Goal: Find contact information: Find specific fact

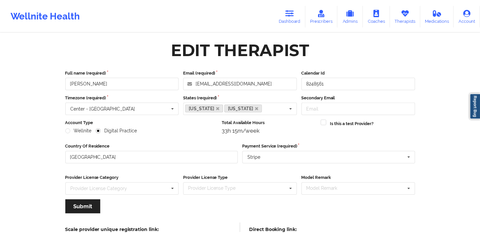
scroll to position [63, 0]
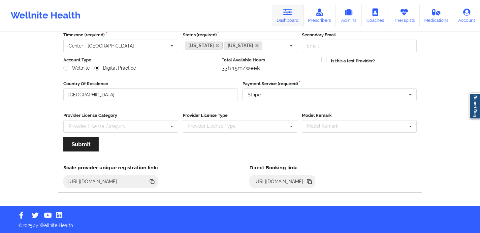
click at [304, 12] on link "Dashboard" at bounding box center [288, 16] width 32 height 22
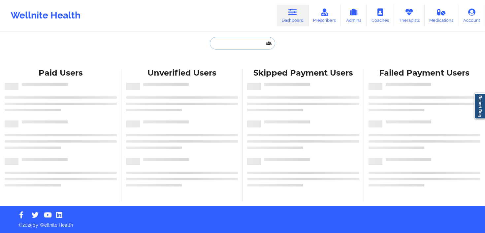
click at [242, 46] on input "text" at bounding box center [242, 43] width 65 height 13
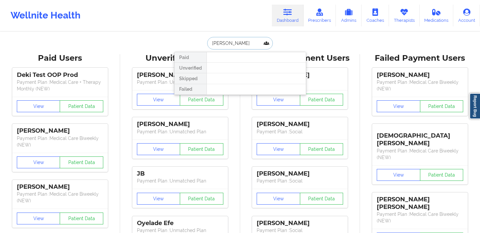
drag, startPoint x: 248, startPoint y: 43, endPoint x: 206, endPoint y: 41, distance: 42.3
click at [205, 42] on div "[PERSON_NAME] Paid Unverified Skipped Failed" at bounding box center [240, 43] width 132 height 13
type input "[PERSON_NAME]"
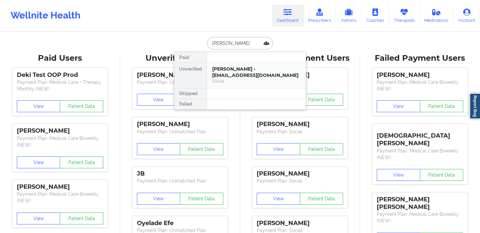
click at [223, 72] on div "[PERSON_NAME] - [EMAIL_ADDRESS][DOMAIN_NAME]" at bounding box center [256, 72] width 89 height 12
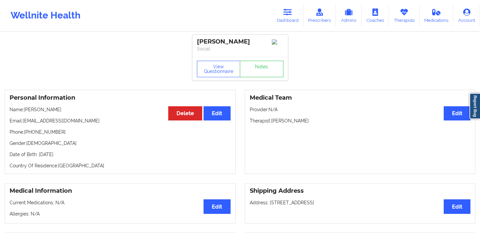
click at [73, 14] on div "Wellnite Health" at bounding box center [45, 15] width 91 height 26
click at [292, 20] on link "Dashboard" at bounding box center [288, 16] width 32 height 22
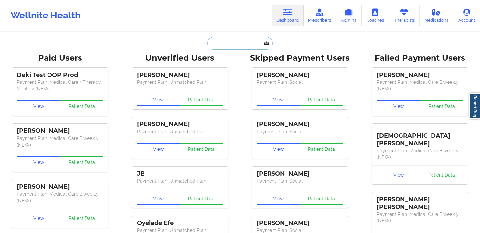
click at [232, 43] on input "text" at bounding box center [239, 43] width 65 height 13
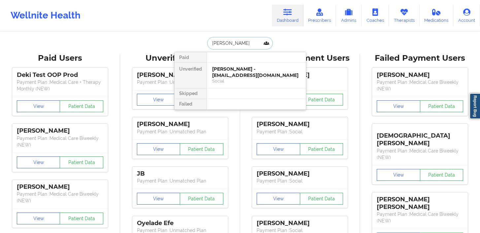
type input "[PERSON_NAME]"
click at [231, 74] on div "[PERSON_NAME] - [EMAIL_ADDRESS][DOMAIN_NAME]" at bounding box center [256, 72] width 89 height 12
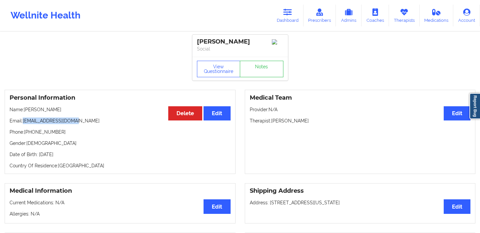
drag, startPoint x: 82, startPoint y: 123, endPoint x: 24, endPoint y: 124, distance: 58.5
click at [24, 124] on p "Email: [EMAIL_ADDRESS][DOMAIN_NAME]" at bounding box center [120, 121] width 221 height 7
copy p "[EMAIL_ADDRESS][DOMAIN_NAME]"
click at [296, 12] on link "Dashboard" at bounding box center [288, 16] width 32 height 22
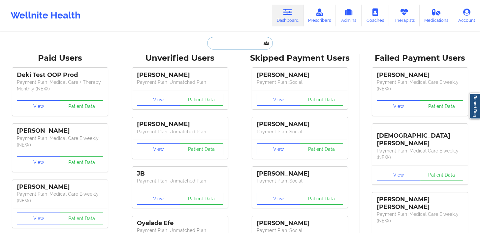
click at [231, 41] on input "text" at bounding box center [239, 43] width 65 height 13
paste input "[PERSON_NAME]"
type input "[PERSON_NAME]"
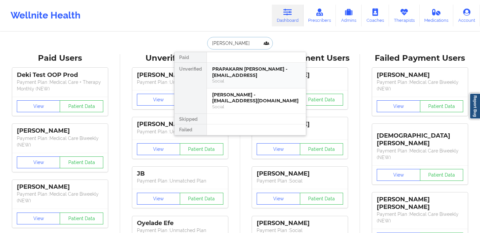
click at [240, 75] on div "PRAPAKARN [PERSON_NAME] - [EMAIL_ADDRESS]" at bounding box center [256, 72] width 89 height 12
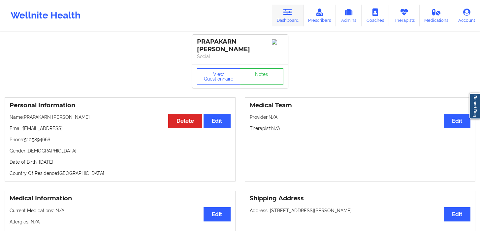
click at [289, 17] on link "Dashboard" at bounding box center [288, 16] width 32 height 22
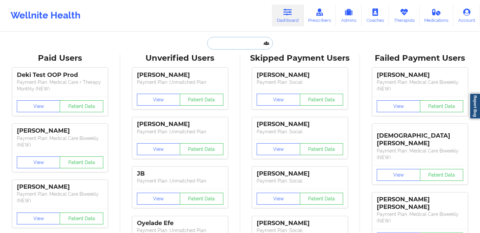
click at [231, 42] on input "text" at bounding box center [239, 43] width 65 height 13
paste input "[PERSON_NAME]"
type input "[PERSON_NAME]"
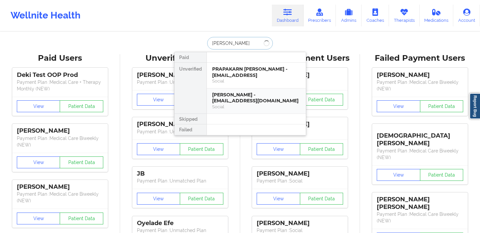
click at [248, 104] on div "Social" at bounding box center [256, 107] width 89 height 6
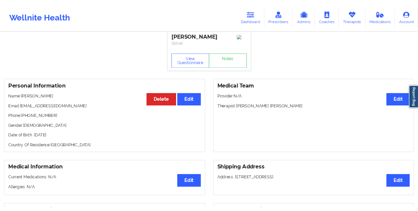
scroll to position [11, 0]
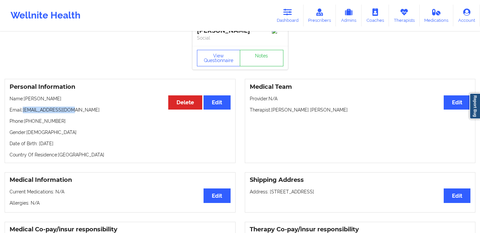
drag, startPoint x: 73, startPoint y: 112, endPoint x: 25, endPoint y: 112, distance: 48.2
click at [25, 112] on p "Email: [EMAIL_ADDRESS][DOMAIN_NAME]" at bounding box center [120, 110] width 221 height 7
copy p "[EMAIL_ADDRESS][DOMAIN_NAME]"
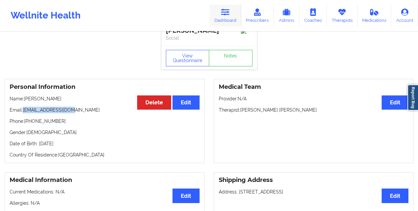
click at [225, 16] on icon at bounding box center [225, 12] width 9 height 7
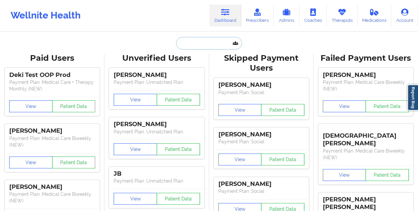
click at [192, 37] on input "text" at bounding box center [208, 43] width 65 height 13
paste input "[EMAIL_ADDRESS][DOMAIN_NAME]"
type input "[EMAIL_ADDRESS][DOMAIN_NAME]"
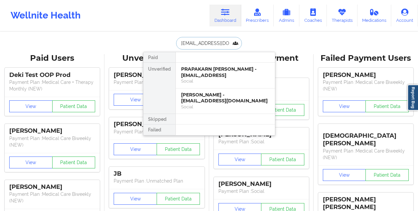
scroll to position [0, 12]
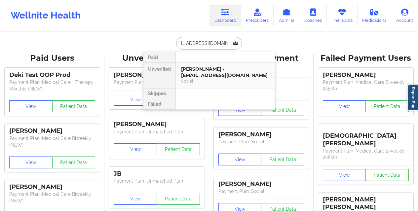
click at [191, 79] on div "Social" at bounding box center [225, 81] width 89 height 6
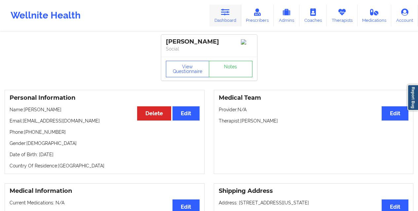
click at [226, 17] on link "Dashboard" at bounding box center [225, 16] width 32 height 22
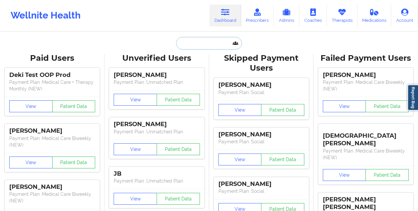
click at [191, 42] on input "text" at bounding box center [208, 43] width 65 height 13
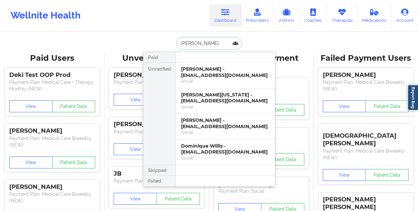
click at [200, 47] on input "[PERSON_NAME]" at bounding box center [208, 43] width 65 height 13
click at [206, 43] on input "[PERSON_NAME]" at bounding box center [208, 43] width 65 height 13
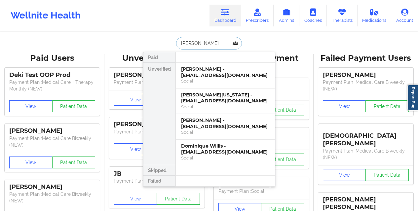
click at [208, 42] on input "[PERSON_NAME]" at bounding box center [208, 43] width 65 height 13
drag, startPoint x: 203, startPoint y: 43, endPoint x: 173, endPoint y: 43, distance: 29.4
click at [169, 44] on div "[PERSON_NAME] Paid Unverified [PERSON_NAME] - [EMAIL_ADDRESS][DOMAIN_NAME] Soci…" at bounding box center [209, 43] width 132 height 13
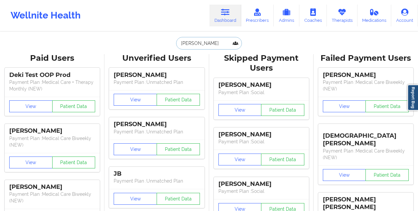
click at [206, 44] on input "[PERSON_NAME]" at bounding box center [208, 43] width 65 height 13
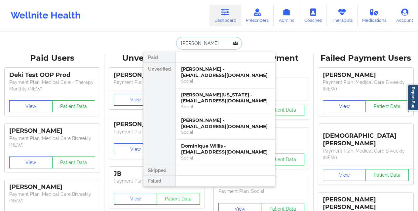
click at [212, 43] on input "[PERSON_NAME]" at bounding box center [208, 43] width 65 height 13
drag, startPoint x: 210, startPoint y: 44, endPoint x: 160, endPoint y: 46, distance: 50.6
click at [160, 46] on div "[PERSON_NAME] Paid Unverified [PERSON_NAME] - [EMAIL_ADDRESS][DOMAIN_NAME] Soci…" at bounding box center [209, 43] width 132 height 13
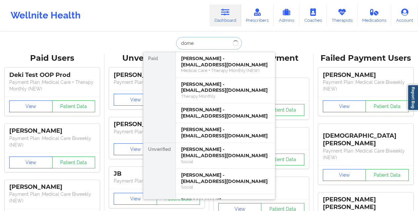
type input "domen"
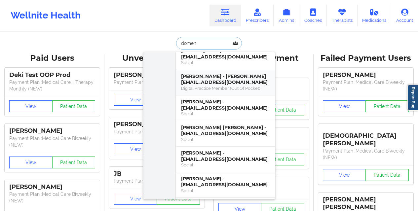
scroll to position [69, 0]
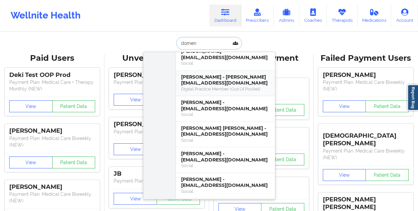
click at [203, 84] on div "[PERSON_NAME] - [PERSON_NAME][EMAIL_ADDRESS][DOMAIN_NAME]" at bounding box center [225, 80] width 89 height 12
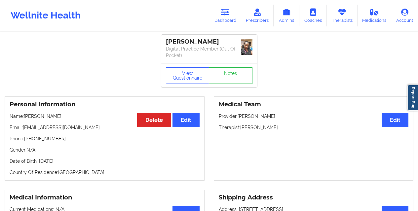
drag, startPoint x: 226, startPoint y: 41, endPoint x: 204, endPoint y: 43, distance: 22.2
click at [204, 43] on div "[PERSON_NAME]" at bounding box center [209, 42] width 87 height 8
drag, startPoint x: 201, startPoint y: 43, endPoint x: 164, endPoint y: 43, distance: 37.0
click at [164, 43] on div "[PERSON_NAME] Digital Practice Member (Out Of Pocket)" at bounding box center [209, 49] width 96 height 29
drag, startPoint x: 226, startPoint y: 41, endPoint x: 205, endPoint y: 42, distance: 20.5
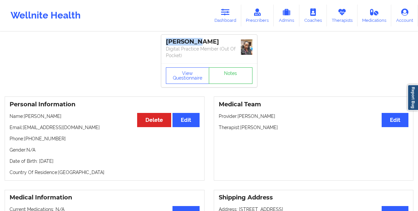
click at [205, 42] on div "[PERSON_NAME]" at bounding box center [209, 42] width 87 height 8
copy div "[PERSON_NAME]"
click at [226, 15] on icon at bounding box center [225, 12] width 9 height 7
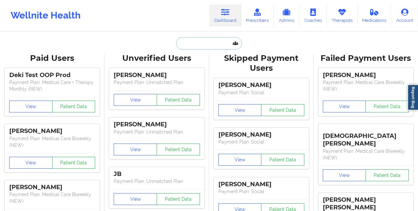
click at [202, 45] on input "text" at bounding box center [208, 43] width 65 height 13
paste input "[PERSON_NAME]"
type input "[PERSON_NAME]"
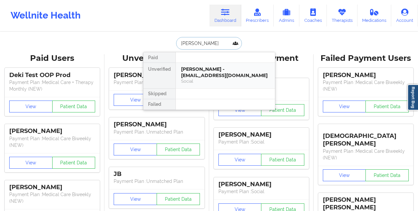
click at [215, 78] on div "[PERSON_NAME] - [EMAIL_ADDRESS][DOMAIN_NAME]" at bounding box center [225, 72] width 89 height 12
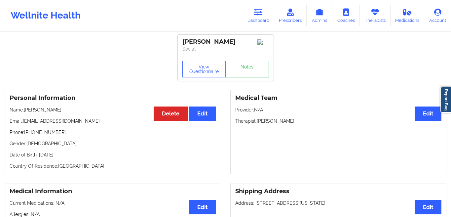
drag, startPoint x: 58, startPoint y: 109, endPoint x: 25, endPoint y: 112, distance: 33.2
click at [25, 112] on p "Name: [PERSON_NAME]" at bounding box center [113, 109] width 206 height 7
drag, startPoint x: 87, startPoint y: 122, endPoint x: 24, endPoint y: 124, distance: 63.1
click at [24, 124] on p "Email: [EMAIL_ADDRESS][DOMAIN_NAME]" at bounding box center [113, 121] width 206 height 7
copy p "[EMAIL_ADDRESS][DOMAIN_NAME]"
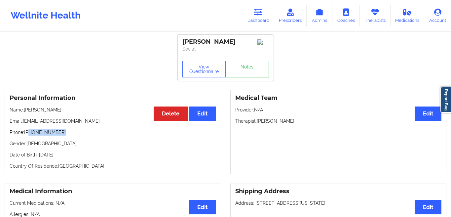
drag, startPoint x: 41, startPoint y: 136, endPoint x: 29, endPoint y: 137, distance: 11.6
click at [29, 135] on p "Phone: [PHONE_NUMBER]" at bounding box center [113, 132] width 206 height 7
copy p "[PHONE_NUMBER]"
drag, startPoint x: 76, startPoint y: 124, endPoint x: 23, endPoint y: 125, distance: 52.9
click at [23, 124] on p "Email: [EMAIL_ADDRESS][DOMAIN_NAME]" at bounding box center [113, 121] width 206 height 7
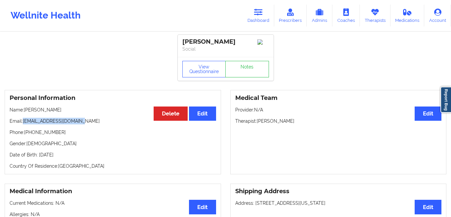
copy p "[EMAIL_ADDRESS][DOMAIN_NAME]"
click at [262, 22] on link "Dashboard" at bounding box center [258, 16] width 32 height 22
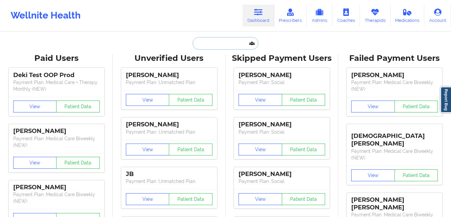
click at [233, 47] on input "text" at bounding box center [225, 43] width 65 height 13
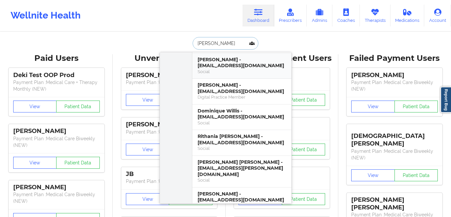
scroll to position [1177, 0]
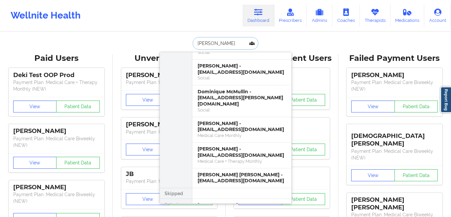
click at [225, 43] on input "[PERSON_NAME]" at bounding box center [225, 43] width 65 height 13
type input "[PERSON_NAME]"
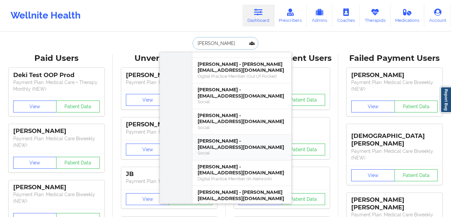
scroll to position [222, 0]
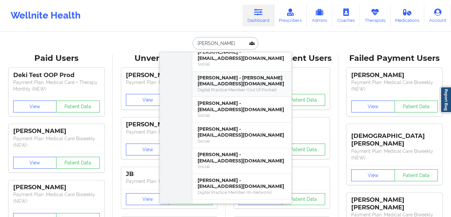
click at [237, 75] on div "[PERSON_NAME] - [PERSON_NAME][EMAIL_ADDRESS][DOMAIN_NAME]" at bounding box center [241, 81] width 89 height 12
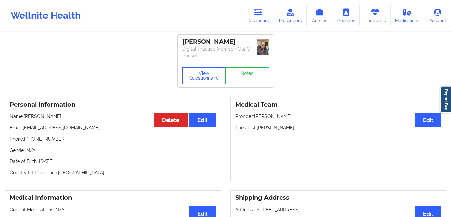
drag, startPoint x: 68, startPoint y: 115, endPoint x: 25, endPoint y: 116, distance: 42.3
click at [25, 116] on p "Name: [PERSON_NAME]" at bounding box center [113, 116] width 206 height 7
copy p "[PERSON_NAME]"
drag, startPoint x: 84, startPoint y: 128, endPoint x: 24, endPoint y: 129, distance: 60.1
click at [24, 129] on p "Email: [EMAIL_ADDRESS][DOMAIN_NAME]" at bounding box center [113, 127] width 206 height 7
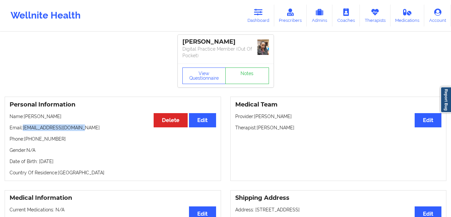
copy p "[EMAIL_ADDRESS][DOMAIN_NAME]"
click at [256, 19] on link "Dashboard" at bounding box center [258, 16] width 32 height 22
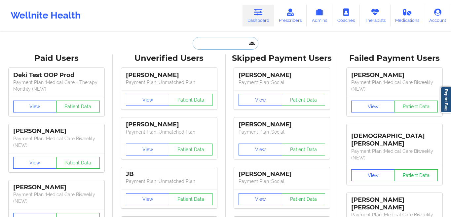
click at [214, 46] on input "text" at bounding box center [225, 43] width 65 height 13
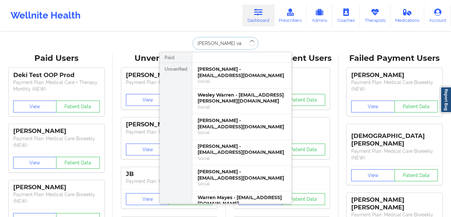
type input "[PERSON_NAME]"
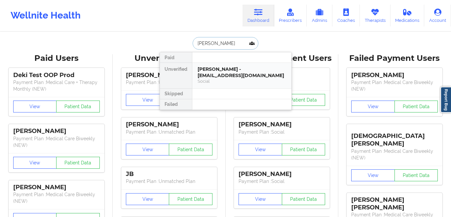
click at [227, 79] on div "Social" at bounding box center [241, 81] width 89 height 6
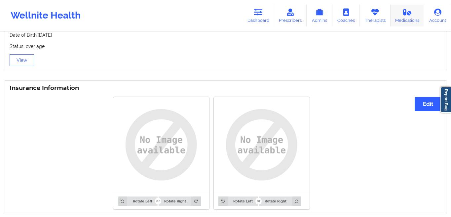
scroll to position [416, 0]
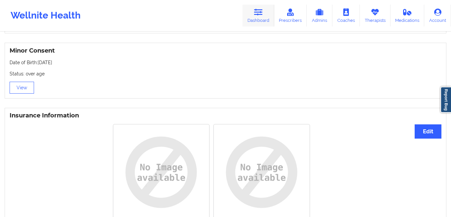
click at [259, 11] on icon at bounding box center [258, 12] width 9 height 7
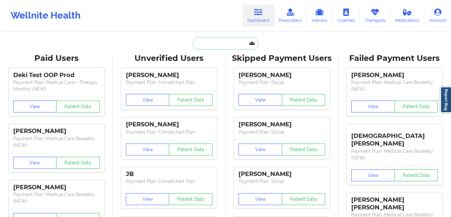
click at [218, 42] on input "text" at bounding box center [225, 43] width 65 height 13
paste input "[PERSON_NAME]"
type input "[PERSON_NAME]"
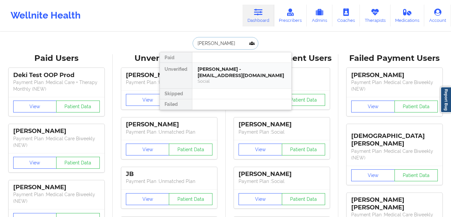
click at [223, 81] on div "Social" at bounding box center [241, 81] width 89 height 6
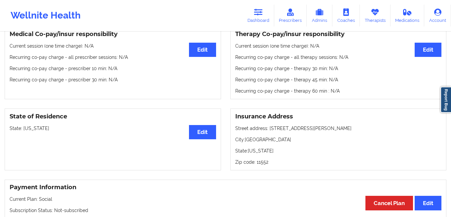
scroll to position [206, 0]
